Goal: Task Accomplishment & Management: Manage account settings

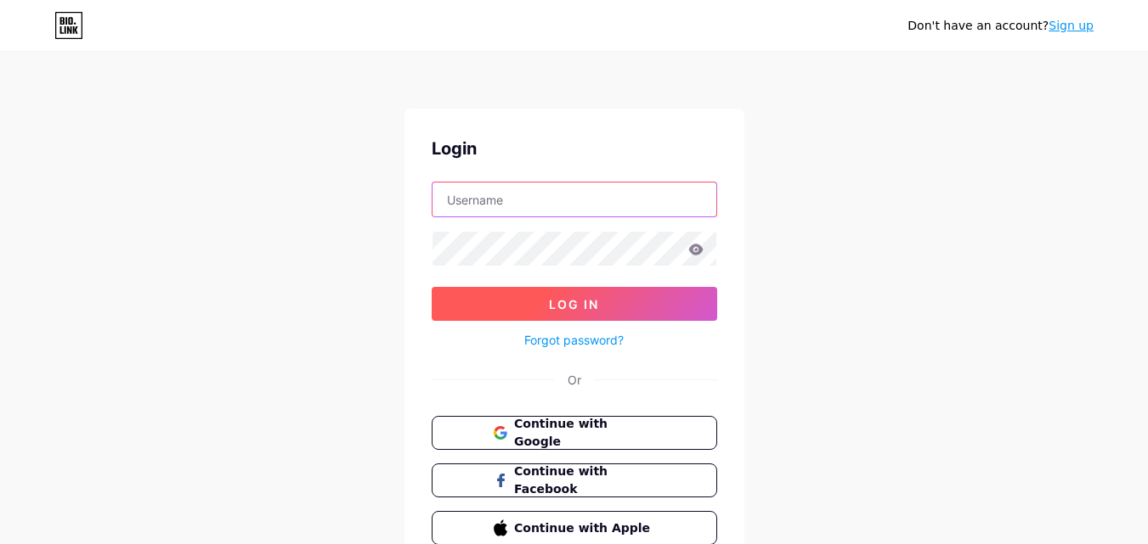
type input "[EMAIL_ADDRESS][DOMAIN_NAME]"
click at [519, 302] on button "Log In" at bounding box center [573, 304] width 285 height 34
click at [579, 315] on button "Log In" at bounding box center [573, 304] width 285 height 34
click at [602, 304] on button "Log In" at bounding box center [573, 304] width 285 height 34
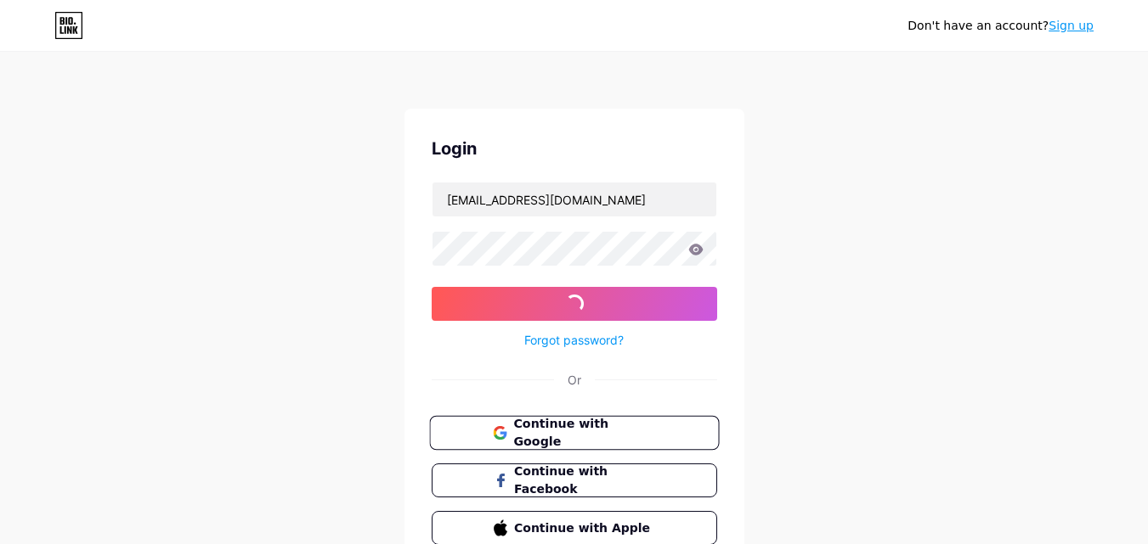
click at [562, 437] on span "Continue with Google" at bounding box center [584, 433] width 142 height 37
click at [562, 312] on button "Log In" at bounding box center [573, 304] width 285 height 34
click at [572, 304] on span at bounding box center [573, 304] width 22 height 22
click at [516, 321] on div "Forgot password?" at bounding box center [573, 336] width 285 height 30
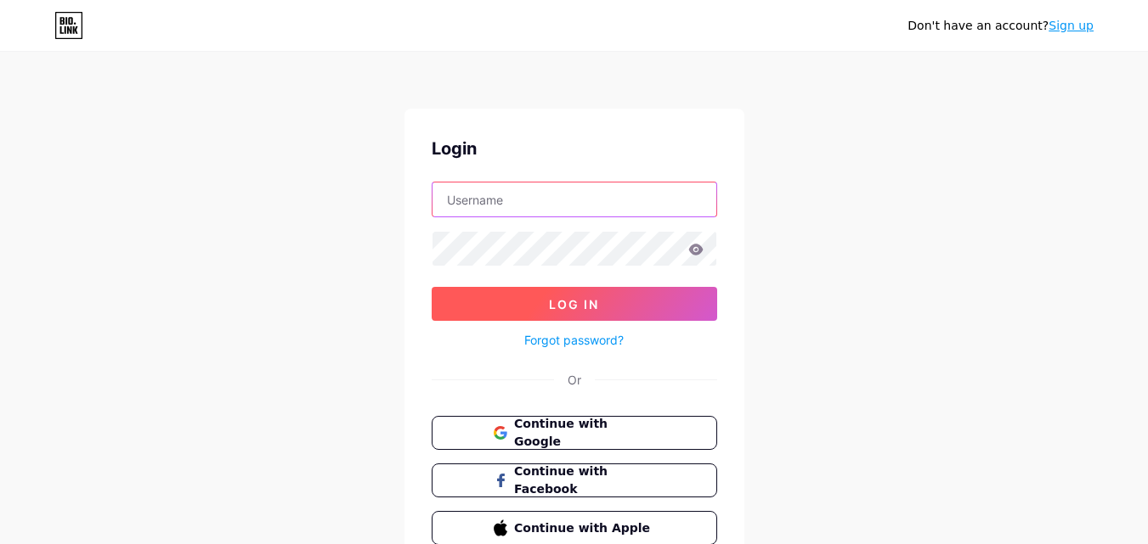
type input "[EMAIL_ADDRESS][DOMAIN_NAME]"
click at [536, 313] on button "Log In" at bounding box center [573, 304] width 285 height 34
click at [555, 296] on button "Log In" at bounding box center [573, 304] width 285 height 34
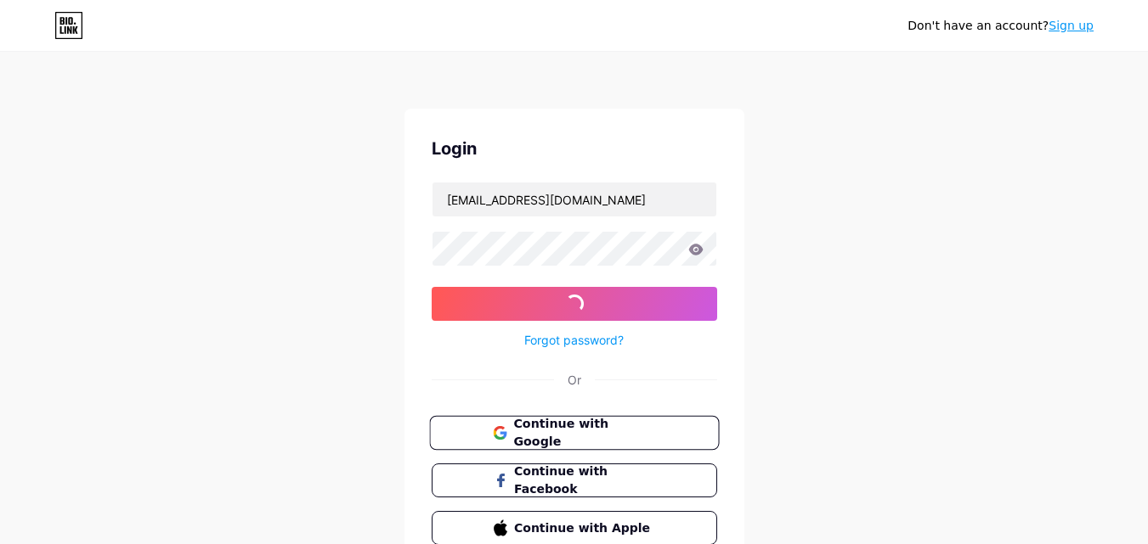
drag, startPoint x: 564, startPoint y: 423, endPoint x: 785, endPoint y: 420, distance: 220.9
click at [567, 425] on span "Continue with Google" at bounding box center [584, 433] width 142 height 37
